Goal: Information Seeking & Learning: Compare options

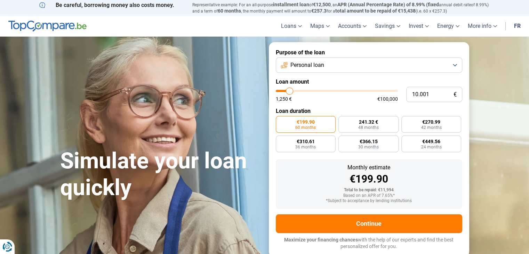
type input "8.750"
type input "8750"
type input "10.500"
type input "10500"
type input "11.250"
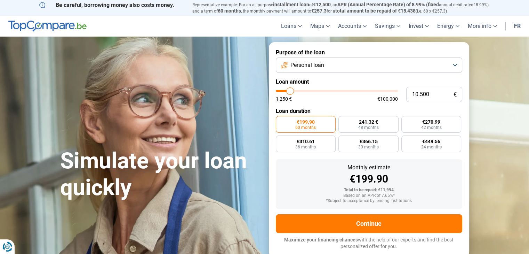
type input "11250"
type input "12.500"
type input "12500"
type input "14.000"
type input "14000"
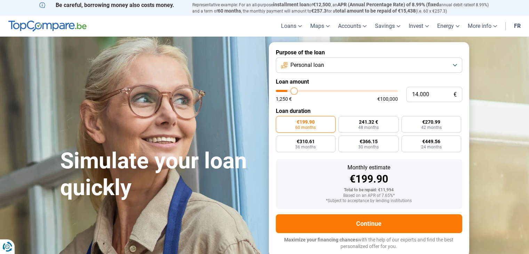
type input "15.500"
type input "15500"
type input "16.750"
type input "16750"
type input "17.750"
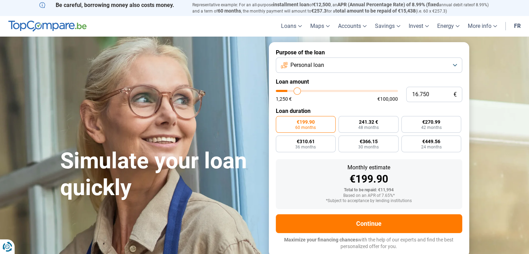
type input "17750"
type input "18.750"
type input "18750"
type input "19.500"
type input "19500"
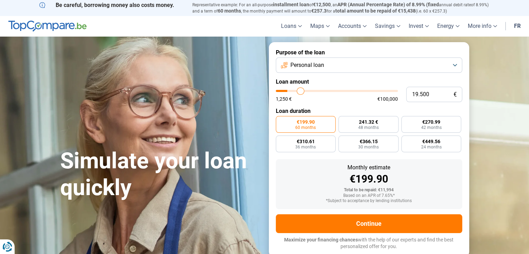
type input "20.250"
type input "20250"
type input "22.000"
type input "22000"
type input "24.250"
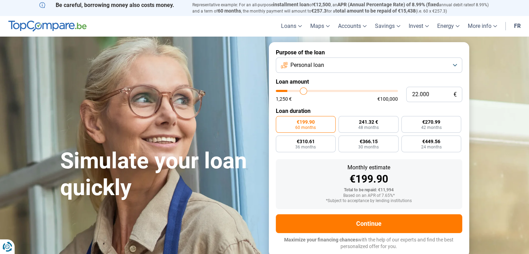
type input "24250"
type input "26.250"
type input "26250"
type input "27.500"
type input "27500"
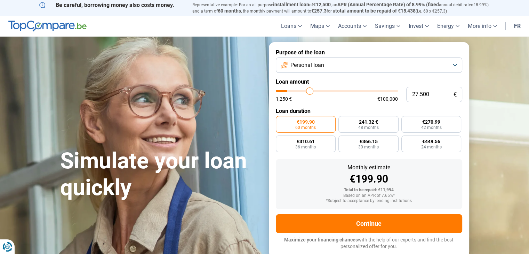
type input "28.750"
type input "28750"
type input "29.250"
type input "29250"
type input "29.500"
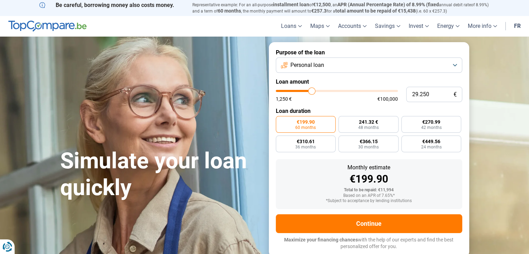
type input "29500"
type input "30.000"
type input "30000"
type input "30.750"
type input "30750"
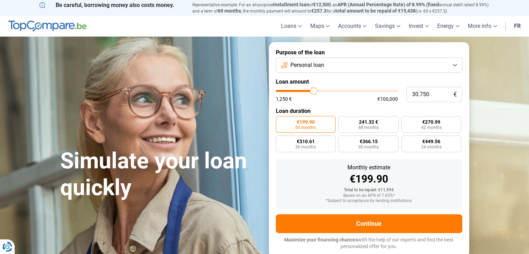
type input "31.500"
type input "31500"
type input "32.750"
type input "32750"
type input "33.750"
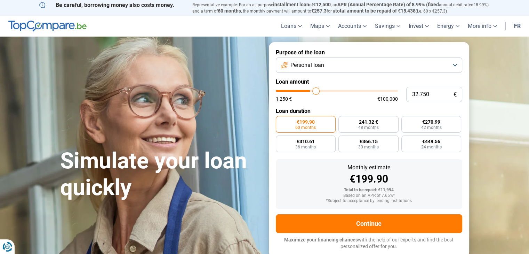
type input "33750"
type input "34.500"
type input "34500"
type input "35.000"
type input "35000"
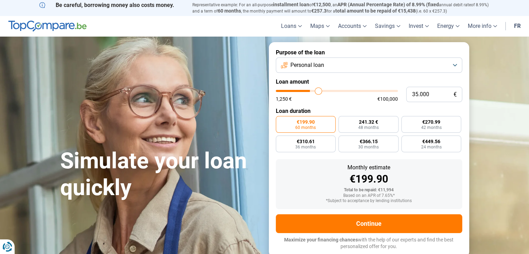
type input "35.750"
type input "35750"
type input "36.500"
type input "36500"
type input "36.750"
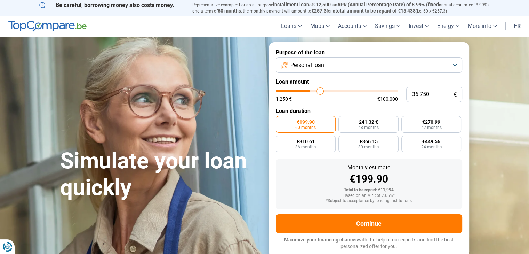
type input "36750"
type input "37.000"
type input "37000"
type input "36.750"
type input "36750"
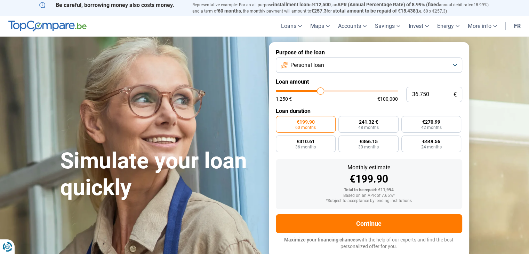
type input "34.500"
type input "34500"
type input "32.500"
type input "32500"
type input "30.500"
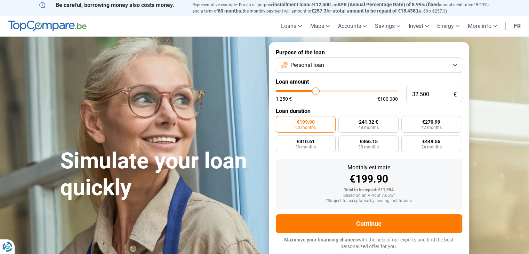
type input "30500"
type input "28.250"
type input "28250"
type input "26.250"
type input "26250"
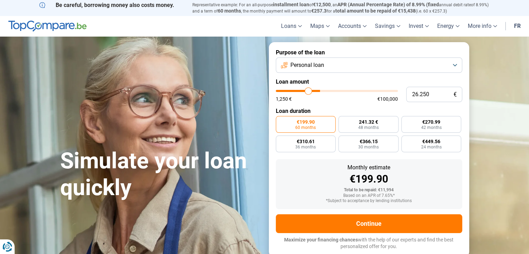
type input "23.250"
type input "23250"
type input "22.000"
type input "22000"
type input "20.750"
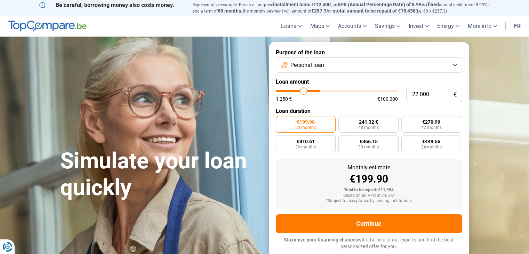
type input "20750"
type input "19.750"
type input "19750"
type input "18.500"
type input "18500"
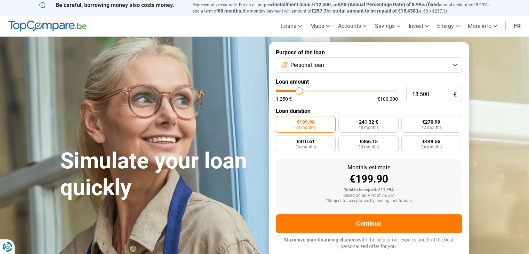
type input "16.750"
type input "16750"
type input "15.250"
type input "15250"
type input "14.000"
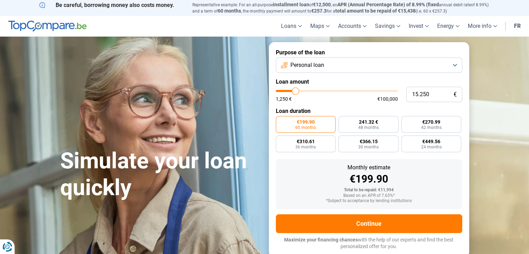
type input "14000"
type input "12.750"
type input "12750"
type input "12.000"
type input "12000"
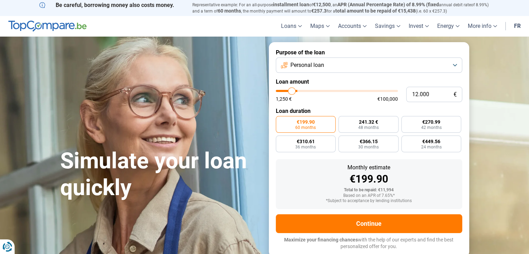
type input "11.000"
type input "11000"
type input "9.250"
type input "9250"
type input "8.500"
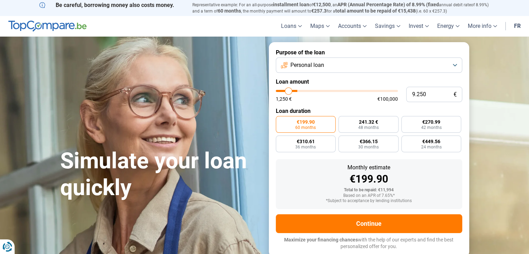
type input "8500"
type input "8.250"
type input "8250"
type input "7.750"
type input "7750"
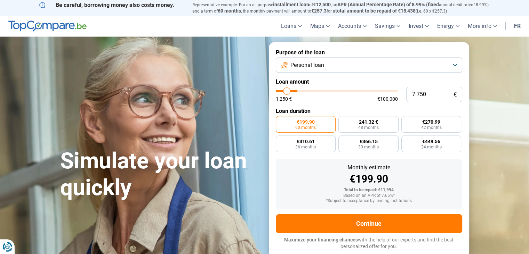
type input "7.500"
type input "7500"
type input "7.250"
type input "7250"
type input "7.000"
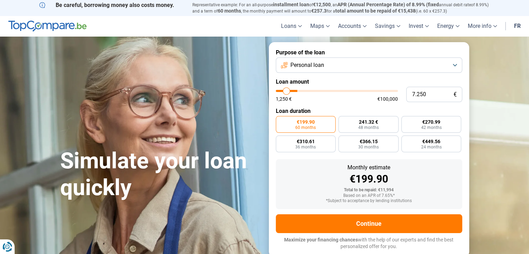
type input "7000"
type input "6.750"
type input "6750"
type input "6.500"
type input "6500"
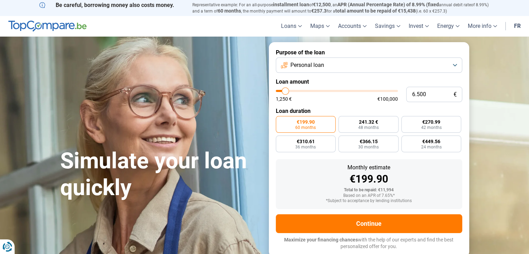
type input "6.250"
type input "6250"
type input "6.000"
type input "6000"
type input "5.500"
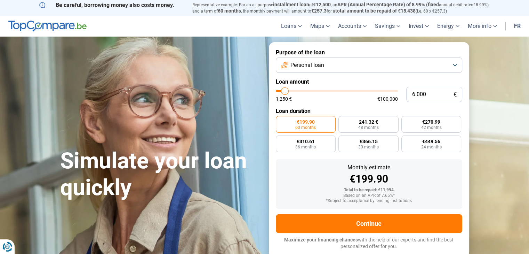
type input "5500"
type input "5.250"
type input "5250"
type input "5.000"
type input "5000"
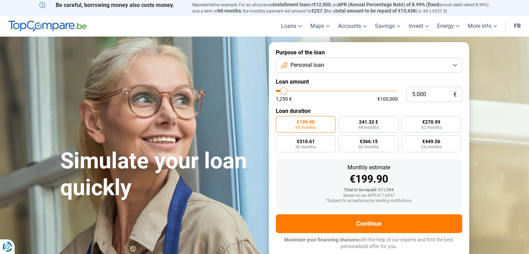
type input "4.750"
type input "4750"
type input "4.250"
type input "4250"
type input "3.750"
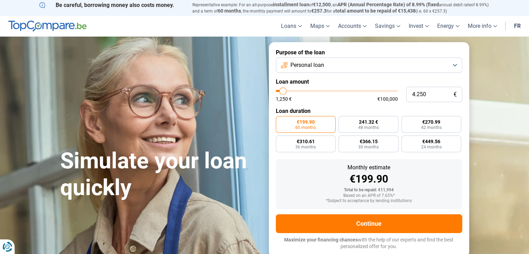
type input "3750"
type input "3.250"
type input "3250"
type input "2.250"
type input "2250"
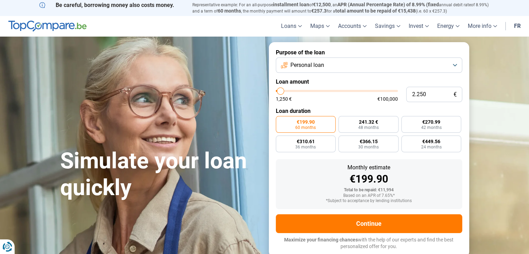
type input "1.500"
type input "1500"
type input "1.250"
drag, startPoint x: 288, startPoint y: 89, endPoint x: 268, endPoint y: 95, distance: 21.0
type input "1250"
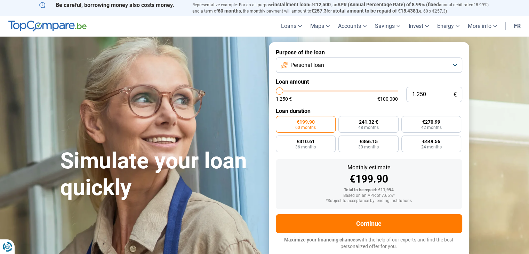
click at [276, 92] on input "range" at bounding box center [337, 91] width 122 height 2
radio input "true"
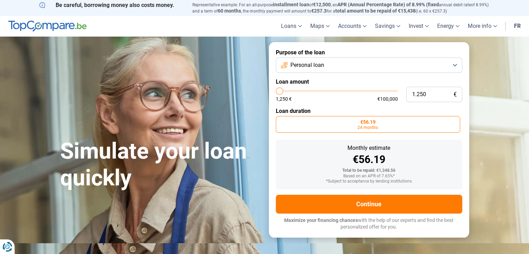
type input "1.750"
type input "1750"
type input "3.750"
type input "3750"
type input "4.500"
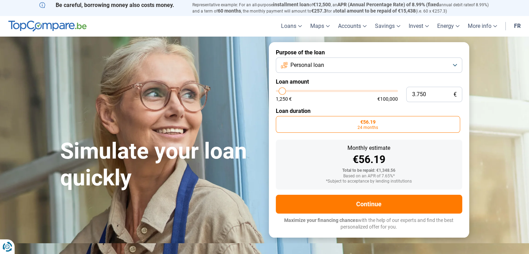
type input "4500"
type input "5.500"
type input "5500"
type input "6.000"
type input "6000"
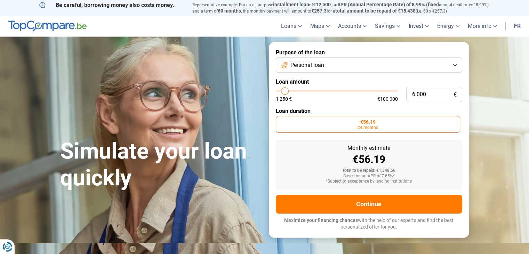
type input "6.500"
type input "6500"
type input "7.000"
type input "7000"
type input "7.500"
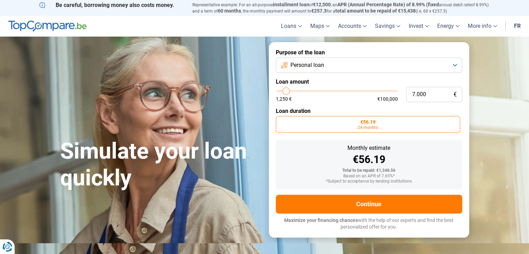
type input "7500"
type input "7.750"
type input "7750"
type input "8.000"
type input "8000"
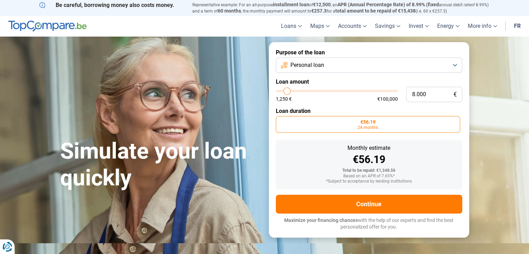
type input "8.250"
type input "8250"
type input "8.500"
type input "8500"
type input "8.000"
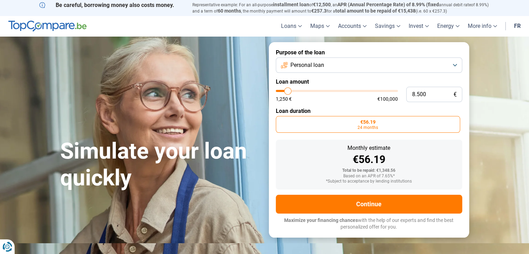
type input "8000"
type input "6.500"
type input "6500"
type input "5.750"
type input "5750"
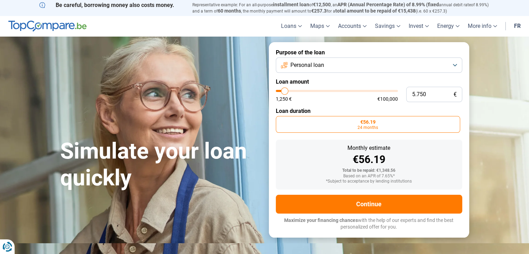
type input "5.250"
type input "5250"
type input "5.000"
type input "5000"
type input "4.750"
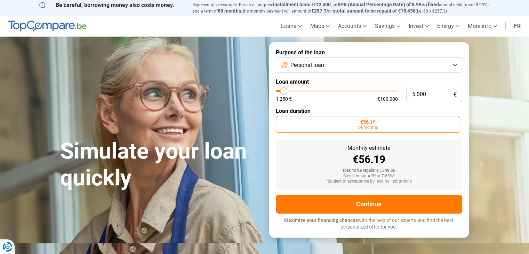
type input "4750"
type input "4.500"
type input "4500"
type input "4.250"
type input "4250"
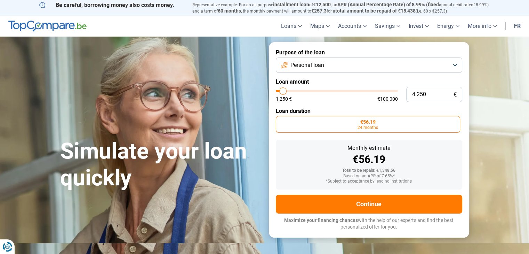
type input "4.000"
type input "4000"
type input "3.750"
type input "3750"
type input "3.500"
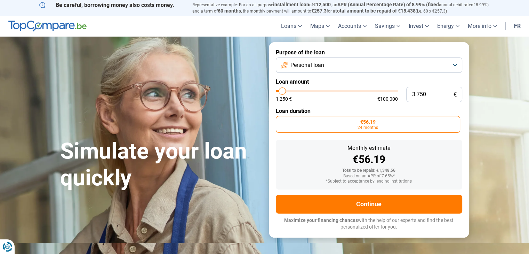
type input "3500"
type input "3.250"
type input "3250"
type input "3.000"
type input "3000"
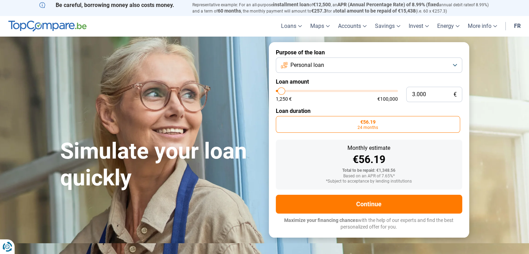
type input "2.750"
type input "2750"
type input "2.500"
type input "2500"
type input "2.250"
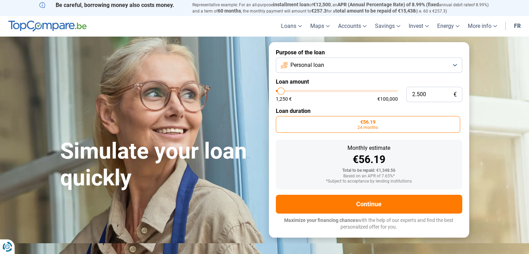
type input "2250"
type input "2.750"
type input "2750"
type input "4.000"
type input "4000"
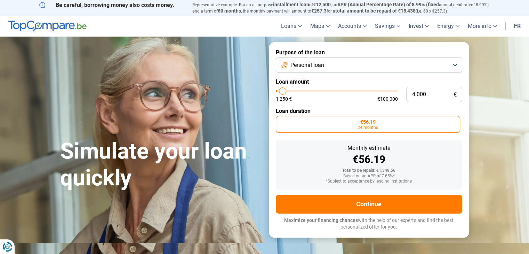
type input "4.750"
type input "4750"
type input "5.000"
type input "5000"
type input "5.250"
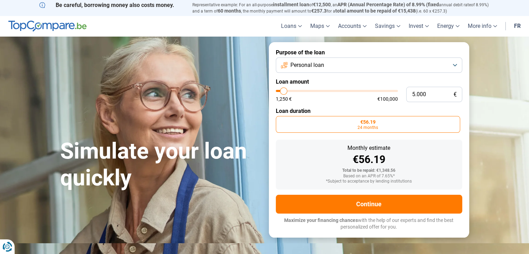
drag, startPoint x: 280, startPoint y: 91, endPoint x: 284, endPoint y: 91, distance: 4.2
click at [284, 91] on input "range" at bounding box center [337, 91] width 122 height 2
click at [293, 124] on label "155.29 € 36 months" at bounding box center [306, 124] width 60 height 17
click at [280, 120] on input "155.29 € 36 months" at bounding box center [278, 118] width 5 height 5
click at [306, 123] on font "155.29 €" at bounding box center [305, 122] width 19 height 6
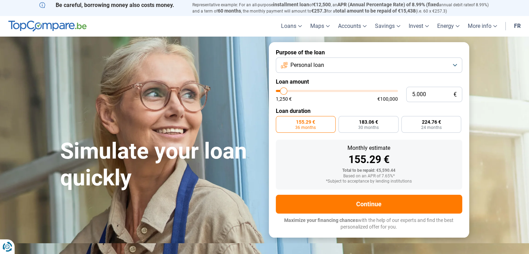
click at [280, 120] on input "155.29 € 36 months" at bounding box center [278, 118] width 5 height 5
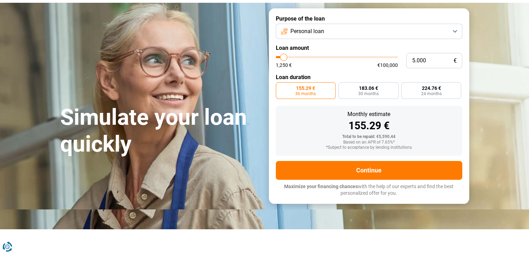
scroll to position [70, 0]
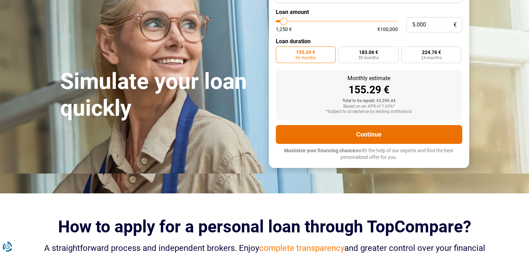
click at [348, 131] on button "Continue" at bounding box center [369, 134] width 187 height 19
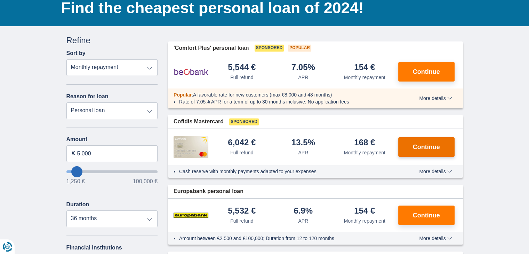
scroll to position [70, 0]
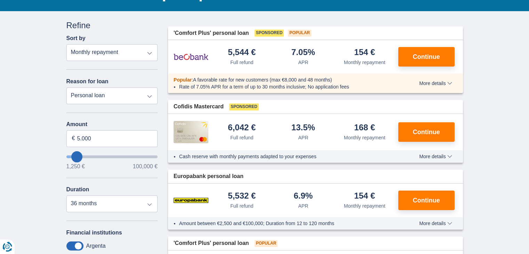
click at [443, 82] on font "More details" at bounding box center [432, 83] width 26 height 6
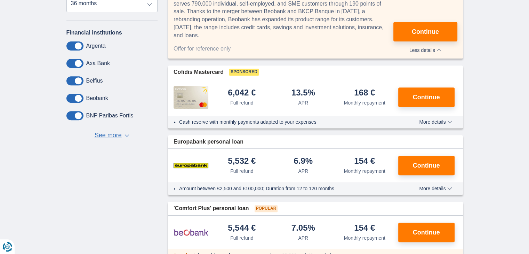
scroll to position [278, 0]
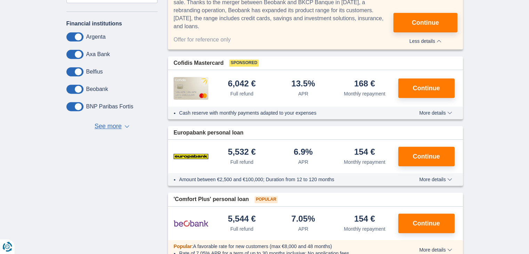
click at [443, 110] on font "More details" at bounding box center [432, 113] width 26 height 6
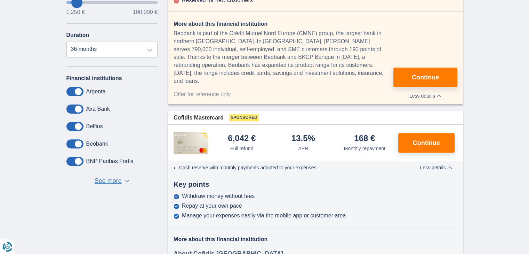
scroll to position [209, 0]
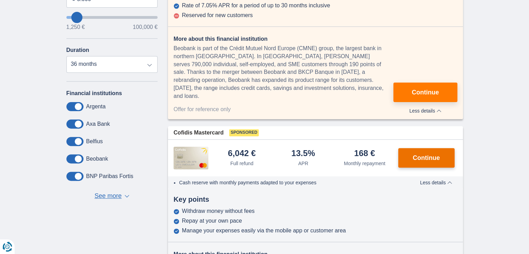
click at [413, 154] on font "Continue" at bounding box center [426, 157] width 27 height 7
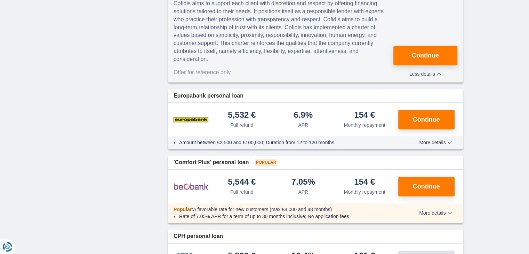
scroll to position [800, 0]
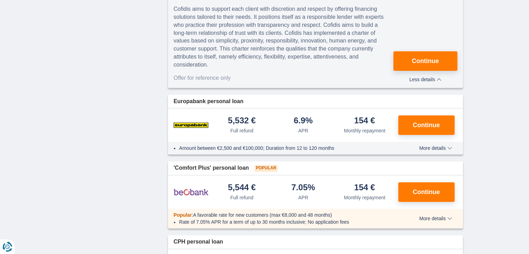
click at [443, 145] on font "More details" at bounding box center [432, 148] width 26 height 6
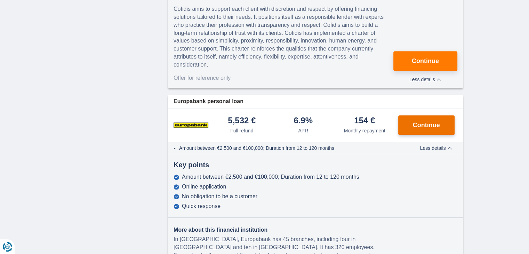
click at [435, 121] on font "Continue" at bounding box center [426, 124] width 27 height 7
